Goal: Transaction & Acquisition: Purchase product/service

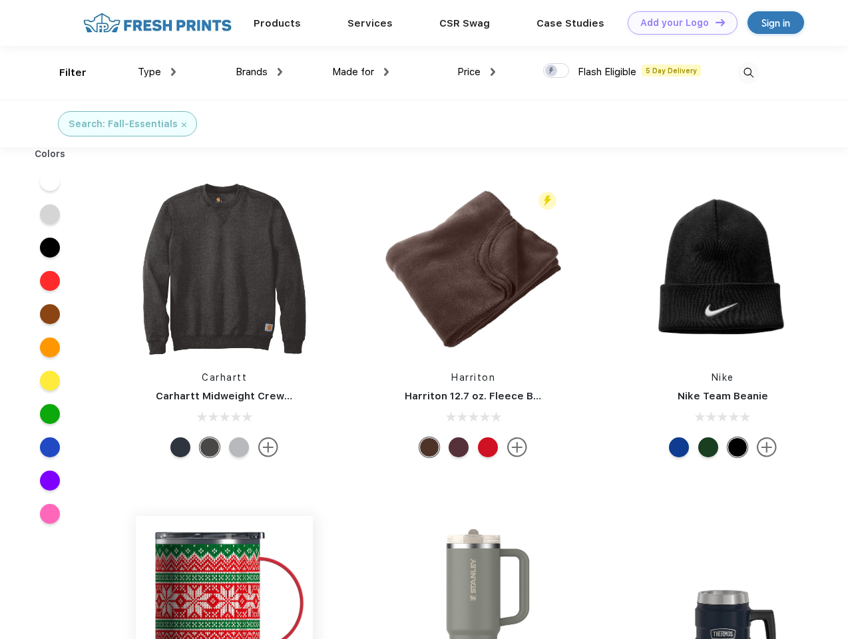
scroll to position [1, 0]
click at [677, 23] on link "Add your Logo Design Tool" at bounding box center [682, 22] width 110 height 23
click at [0, 0] on div "Design Tool" at bounding box center [0, 0] width 0 height 0
click at [714, 22] on link "Add your Logo Design Tool" at bounding box center [682, 22] width 110 height 23
click at [64, 73] on div "Filter" at bounding box center [72, 72] width 27 height 15
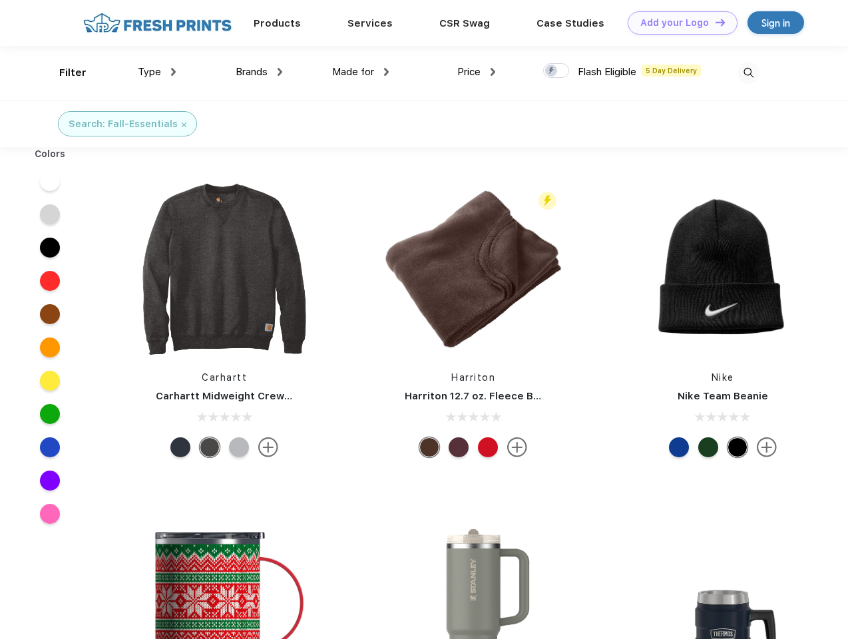
click at [157, 72] on span "Type" at bounding box center [149, 72] width 23 height 12
click at [259, 72] on span "Brands" at bounding box center [252, 72] width 32 height 12
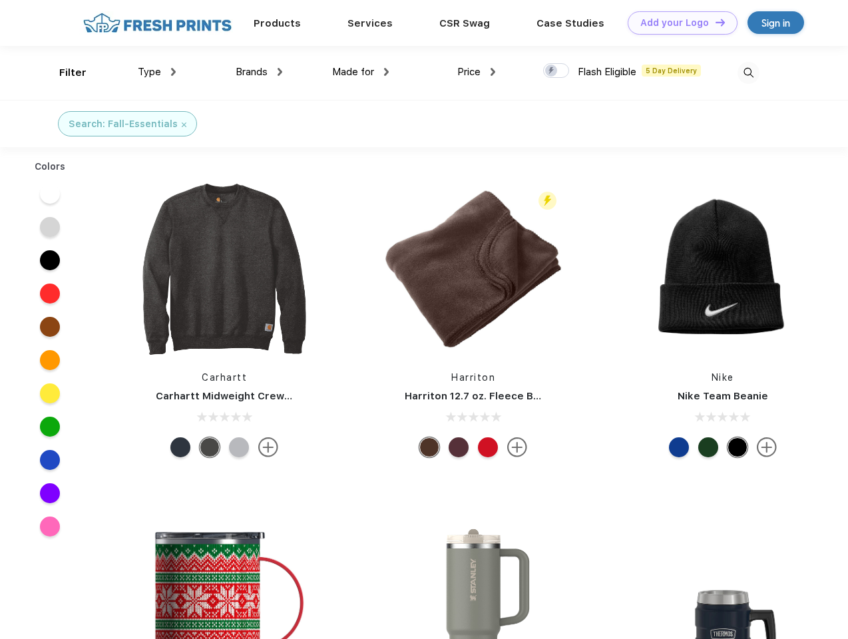
click at [361, 72] on span "Made for" at bounding box center [353, 72] width 42 height 12
click at [476, 72] on span "Price" at bounding box center [468, 72] width 23 height 12
click at [556, 71] on div at bounding box center [556, 70] width 26 height 15
click at [552, 71] on input "checkbox" at bounding box center [547, 67] width 9 height 9
click at [748, 73] on img at bounding box center [748, 73] width 22 height 22
